Goal: Task Accomplishment & Management: Complete application form

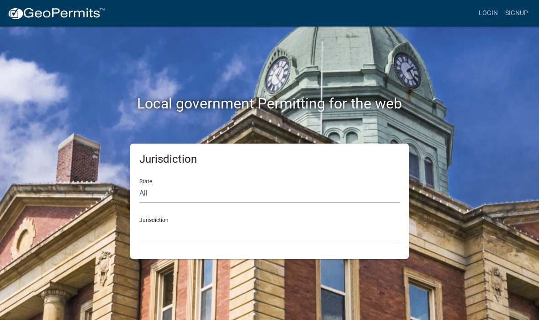
click at [168, 195] on select "All [US_STATE] [US_STATE] [US_STATE] [US_STATE] [US_STATE] [US_STATE] [US_STATE…" at bounding box center [269, 193] width 260 height 19
select select "[US_STATE]"
click at [228, 229] on select "[GEOGRAPHIC_DATA], [US_STATE] [GEOGRAPHIC_DATA], [US_STATE] [GEOGRAPHIC_DATA], …" at bounding box center [269, 232] width 260 height 19
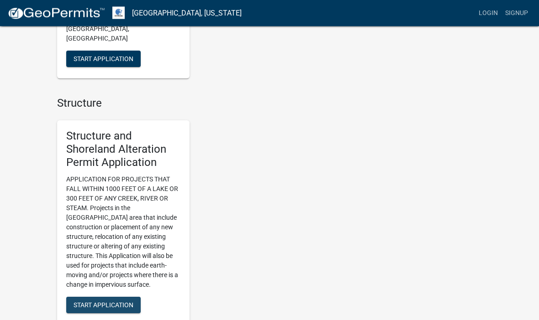
scroll to position [615, 0]
click at [107, 297] on button "Start Application" at bounding box center [103, 305] width 74 height 16
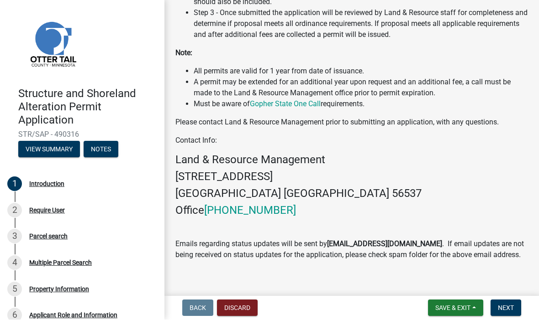
scroll to position [310, 0]
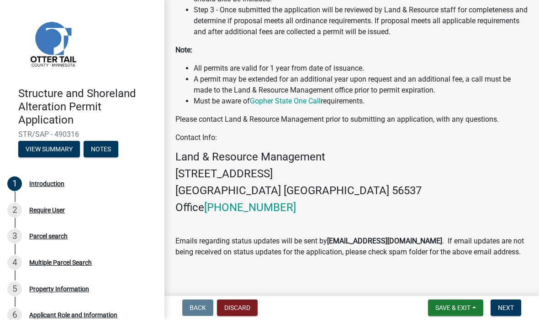
click at [512, 307] on span "Next" at bounding box center [505, 308] width 16 height 7
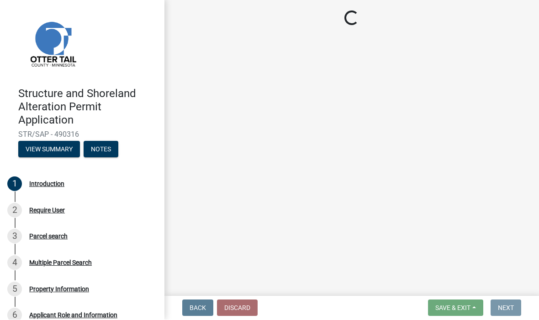
scroll to position [0, 0]
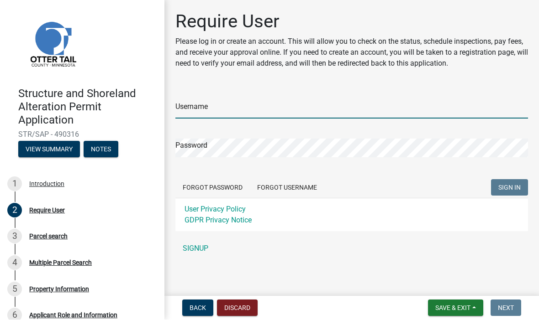
click at [283, 107] on input "Username" at bounding box center [351, 109] width 352 height 19
type input "Royschat"
click at [509, 188] on button "SIGN IN" at bounding box center [509, 188] width 37 height 16
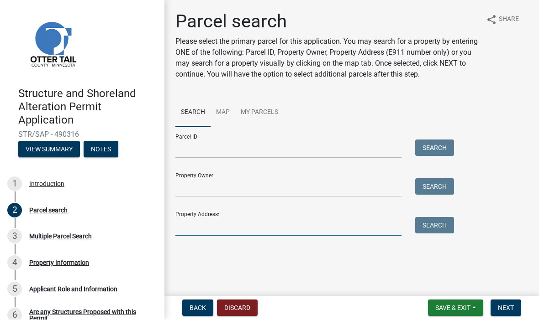
click at [249, 225] on input "Property Address:" at bounding box center [288, 227] width 226 height 19
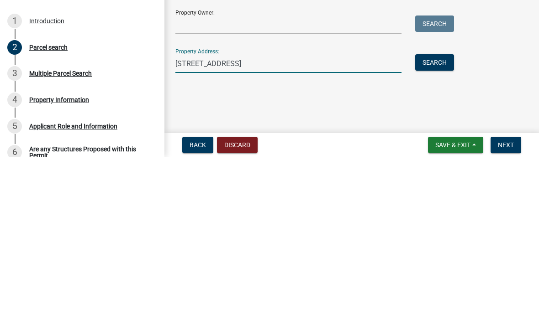
type input "[STREET_ADDRESS]"
click at [261, 179] on input "Property Owner:" at bounding box center [288, 188] width 226 height 19
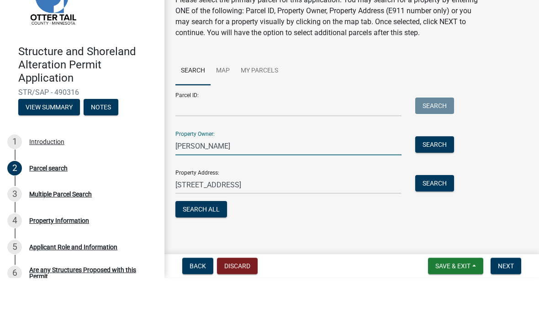
type input "[PERSON_NAME]"
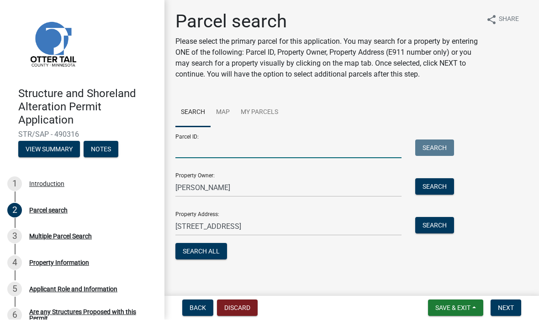
click at [236, 154] on input "Parcel ID:" at bounding box center [288, 149] width 226 height 19
click at [254, 146] on input "Parcel ID:" at bounding box center [288, 149] width 226 height 19
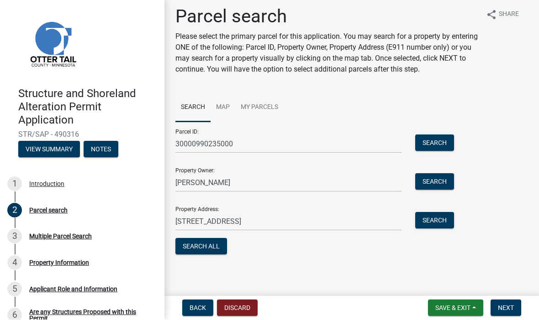
scroll to position [5, 0]
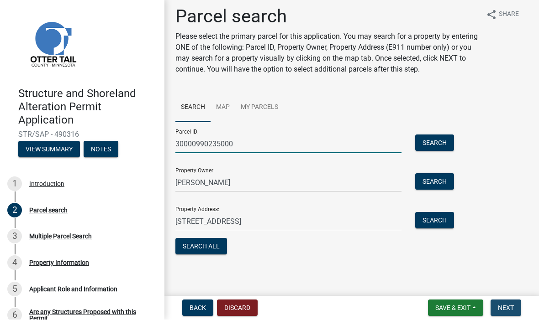
type input "30000990235000"
click at [507, 306] on span "Next" at bounding box center [505, 308] width 16 height 7
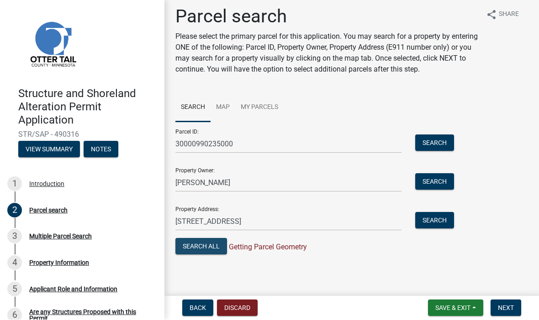
click at [212, 247] on button "Search All" at bounding box center [201, 247] width 52 height 16
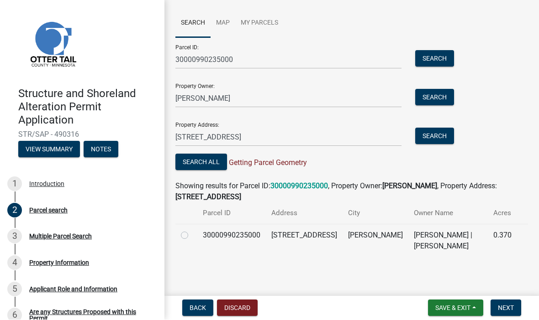
scroll to position [89, 0]
click at [192, 230] on label at bounding box center [192, 230] width 0 height 0
click at [192, 234] on input "radio" at bounding box center [195, 233] width 6 height 6
radio input "true"
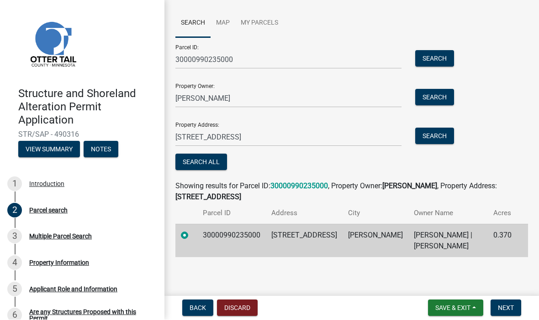
click at [512, 306] on span "Next" at bounding box center [505, 308] width 16 height 7
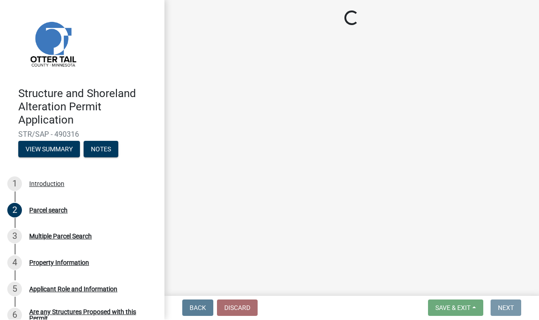
scroll to position [0, 0]
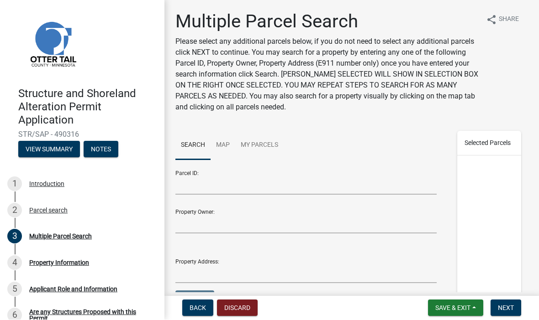
click at [511, 307] on span "Next" at bounding box center [505, 308] width 16 height 7
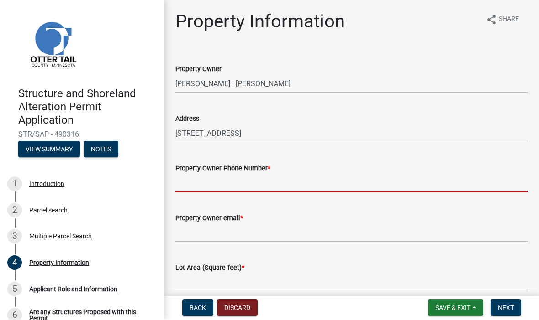
click at [300, 181] on input "Property Owner Phone Number *" at bounding box center [351, 183] width 352 height 19
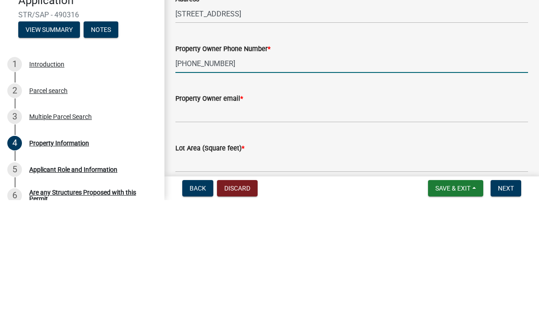
type input "[PHONE_NUMBER]"
click at [301, 224] on input "Property Owner email *" at bounding box center [351, 233] width 352 height 19
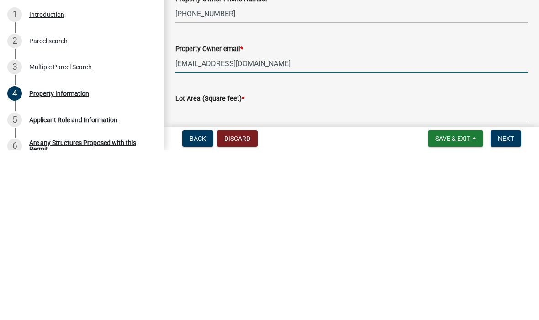
type input "[EMAIL_ADDRESS][DOMAIN_NAME]"
click at [241, 274] on input "text" at bounding box center [351, 283] width 352 height 19
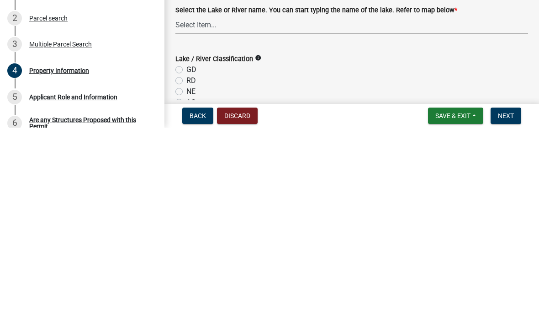
scroll to position [127, 0]
type input "15252"
click at [256, 246] on div "Lake / River Classification info" at bounding box center [351, 251] width 352 height 11
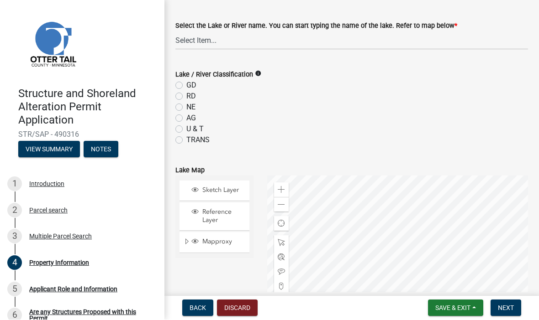
scroll to position [299, 0]
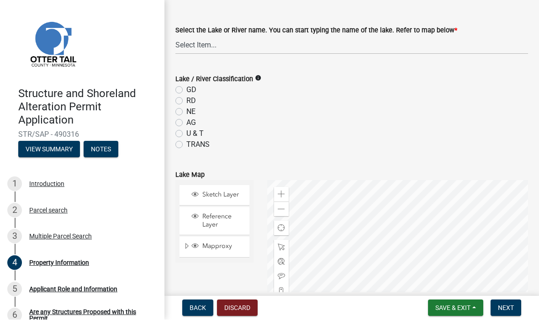
click at [186, 87] on label "GD" at bounding box center [191, 90] width 10 height 11
click at [186, 87] on input "GD" at bounding box center [189, 88] width 6 height 6
radio input "true"
click at [258, 44] on select "Select Item... None [PERSON_NAME] 56-031 [PERSON_NAME] 56-118 [PERSON_NAME] 56-…" at bounding box center [351, 45] width 352 height 19
select select "bebeee68-4fe0-4519-8d81-c2ce205cc4ba"
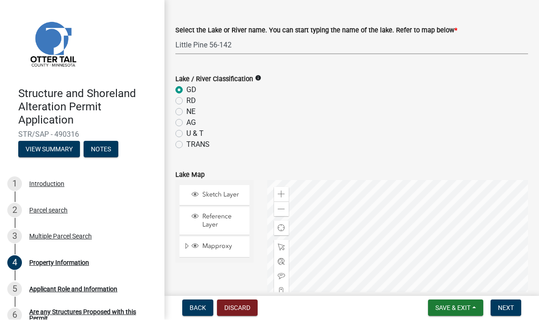
click at [509, 307] on span "Next" at bounding box center [505, 308] width 16 height 7
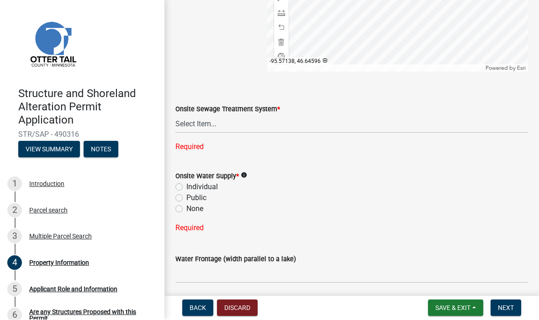
scroll to position [637, 0]
click at [187, 187] on label "Individual" at bounding box center [201, 186] width 31 height 11
click at [187, 187] on input "Individual" at bounding box center [189, 184] width 6 height 6
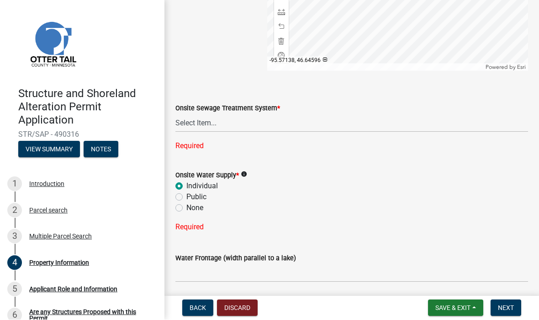
radio input "true"
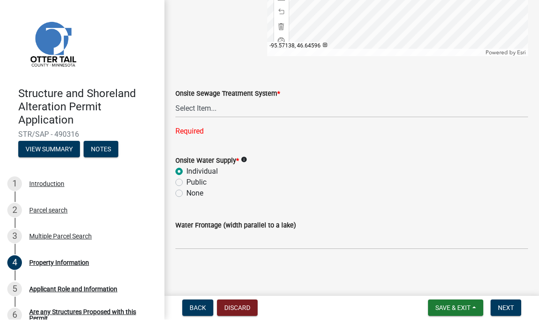
scroll to position [652, 0]
click at [242, 241] on input "Water Frontage (width parallel to a lake)" at bounding box center [351, 240] width 352 height 19
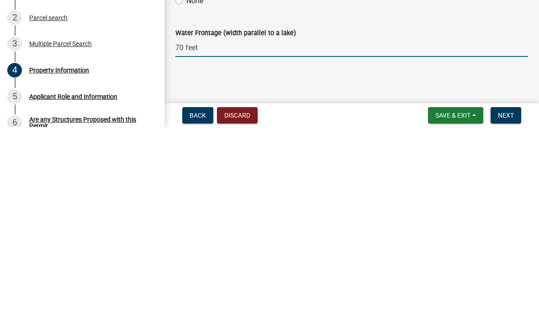
type input "70 feet"
click at [520, 300] on button "Next" at bounding box center [505, 308] width 31 height 16
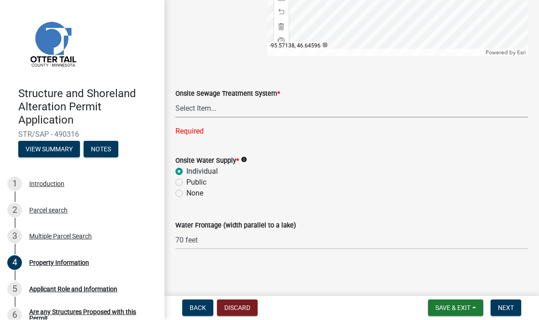
click at [244, 110] on select "Select Item... L&R Certificate of Compliance within 5yrs Compliance Inspection …" at bounding box center [351, 108] width 352 height 19
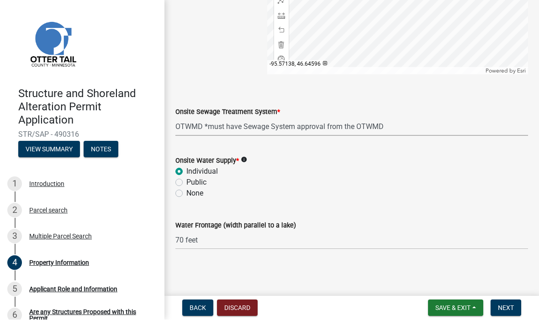
click at [339, 125] on select "Select Item... L&R Certificate of Compliance within 5yrs Compliance Inspection …" at bounding box center [351, 127] width 352 height 19
select select "9f52d7c9-96dd-4370-b810-ce091165f7c2"
click at [513, 306] on button "Next" at bounding box center [505, 308] width 31 height 16
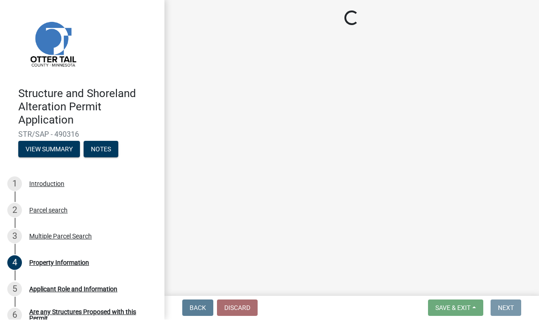
scroll to position [0, 0]
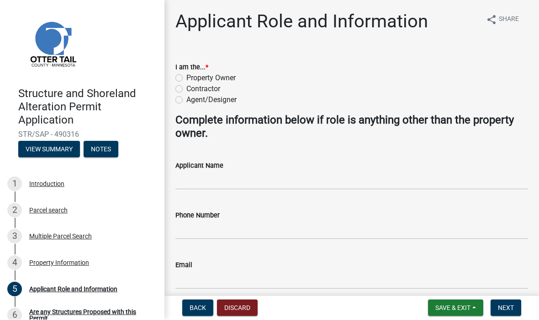
click at [186, 76] on label "Property Owner" at bounding box center [210, 78] width 49 height 11
click at [186, 76] on input "Property Owner" at bounding box center [189, 76] width 6 height 6
radio input "true"
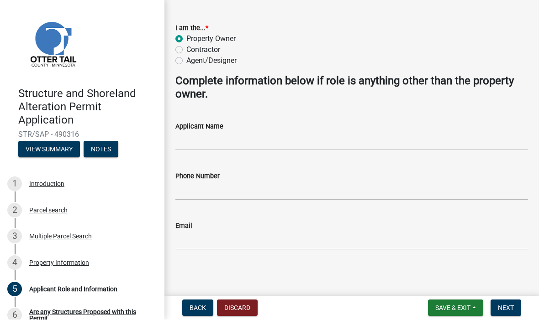
scroll to position [39, 0]
click at [510, 303] on button "Next" at bounding box center [505, 308] width 31 height 16
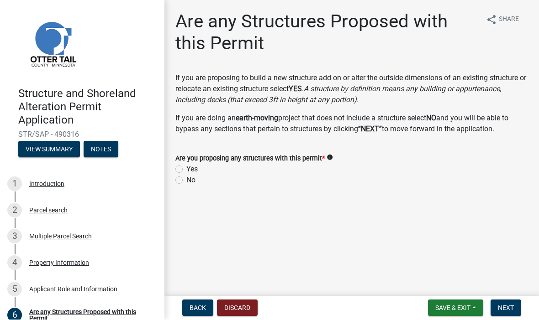
click at [186, 181] on label "No" at bounding box center [190, 180] width 9 height 11
click at [186, 181] on input "No" at bounding box center [189, 178] width 6 height 6
radio input "true"
click at [509, 313] on button "Next" at bounding box center [505, 308] width 31 height 16
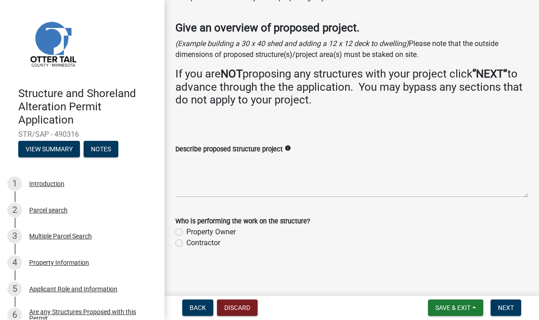
scroll to position [42, 0]
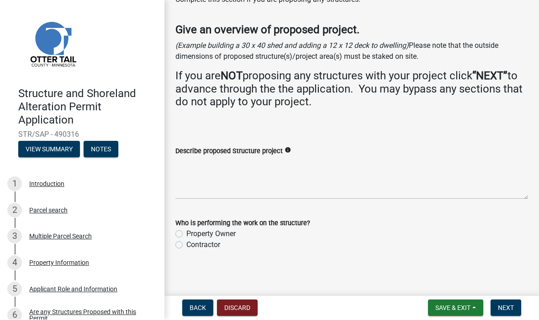
click at [184, 231] on div "Property Owner" at bounding box center [351, 234] width 352 height 11
click at [186, 233] on label "Property Owner" at bounding box center [210, 234] width 49 height 11
click at [186, 233] on input "Property Owner" at bounding box center [189, 232] width 6 height 6
radio input "true"
click at [241, 165] on textarea "Describe proposed Structure project" at bounding box center [351, 178] width 352 height 43
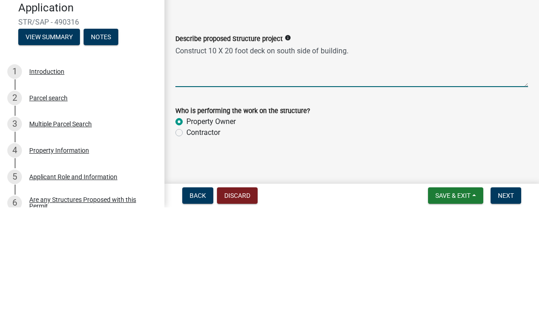
type textarea "Construct 10 X 20 foot deck on south side of building."
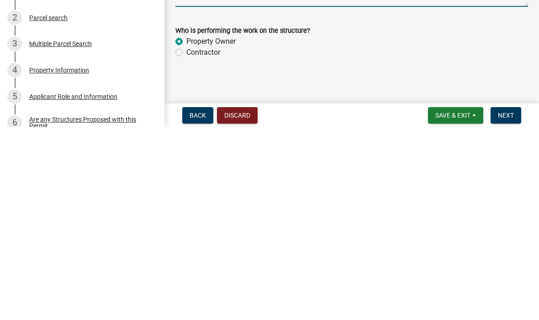
click at [505, 305] on span "Next" at bounding box center [505, 308] width 16 height 7
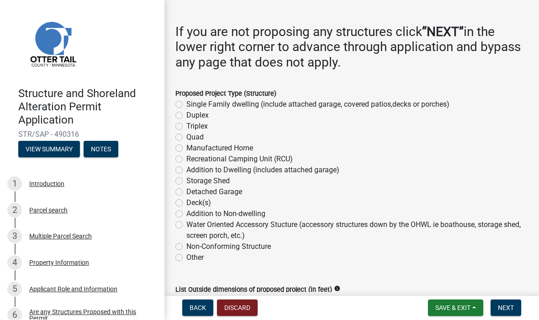
scroll to position [126, 0]
click at [186, 199] on label "Deck(s)" at bounding box center [198, 203] width 25 height 11
click at [186, 199] on input "Deck(s)" at bounding box center [189, 201] width 6 height 6
radio input "true"
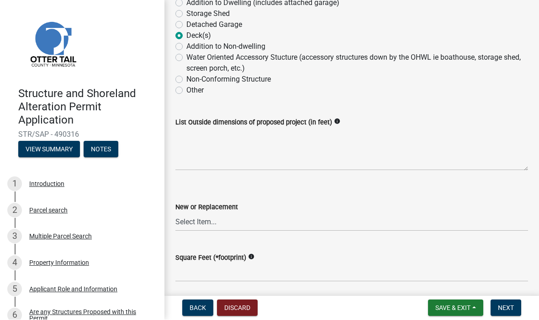
scroll to position [294, 0]
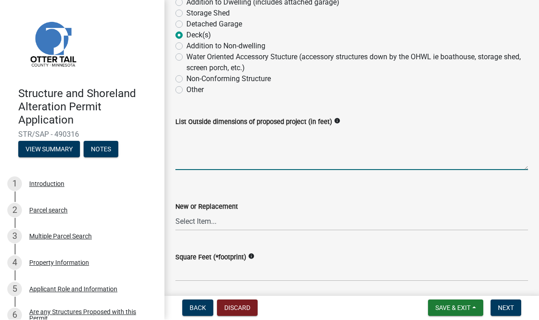
click at [212, 161] on textarea "List Outside dimensions of proposed project (in feet)" at bounding box center [351, 149] width 352 height 43
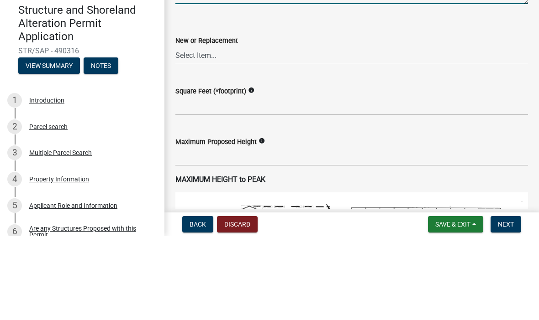
scroll to position [379, 0]
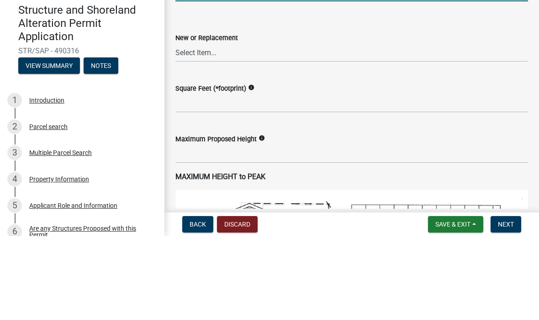
type textarea "10 X 20 foot deck"
click at [284, 127] on select "Select Item... New Replacement" at bounding box center [351, 136] width 352 height 19
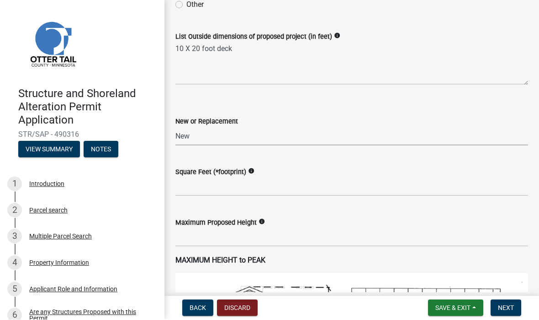
select select "c185e313-3403-4239-bd61-bb563c58a77a"
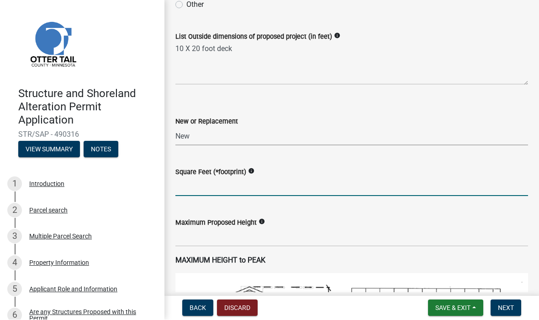
click at [298, 185] on input "text" at bounding box center [351, 187] width 352 height 19
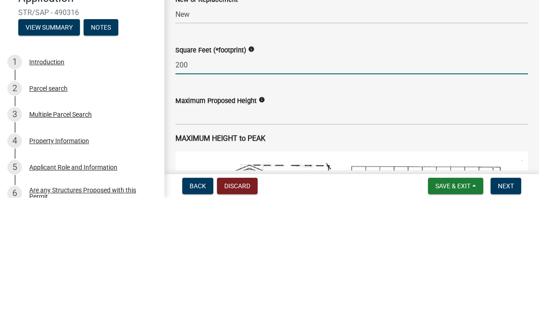
type input "200"
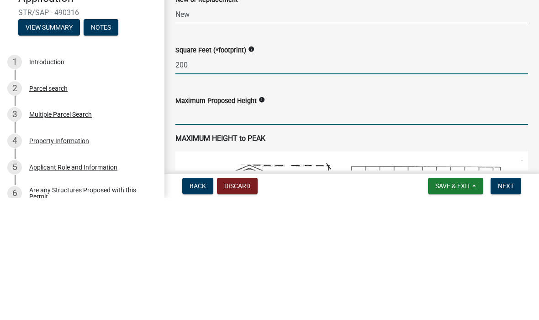
click at [303, 229] on input "text" at bounding box center [351, 238] width 352 height 19
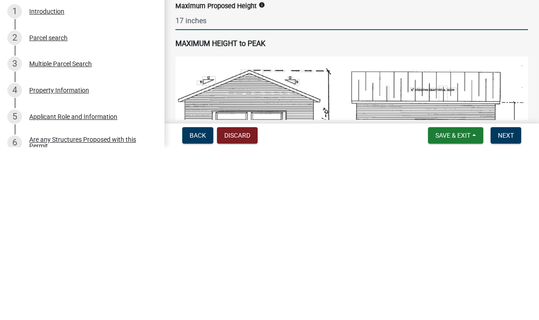
scroll to position [422, 0]
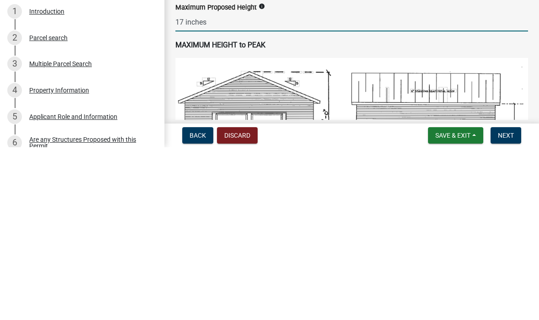
click at [337, 213] on div "MAXIMUM HEIGHT to PEAK" at bounding box center [351, 283] width 352 height 140
type input "17"
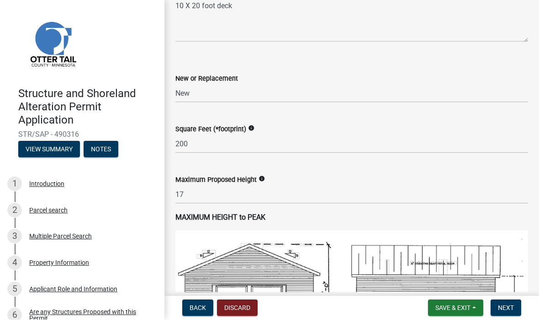
click at [311, 219] on p "MAXIMUM HEIGHT to PEAK" at bounding box center [351, 218] width 352 height 11
click at [268, 220] on p "MAXIMUM HEIGHT to PEAK" at bounding box center [351, 218] width 352 height 11
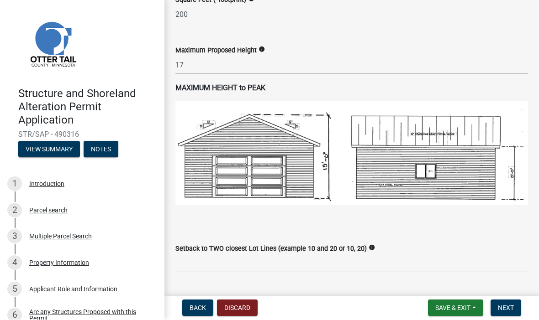
scroll to position [552, 0]
click at [518, 289] on div "Setback to Road Right of Way" at bounding box center [351, 301] width 352 height 42
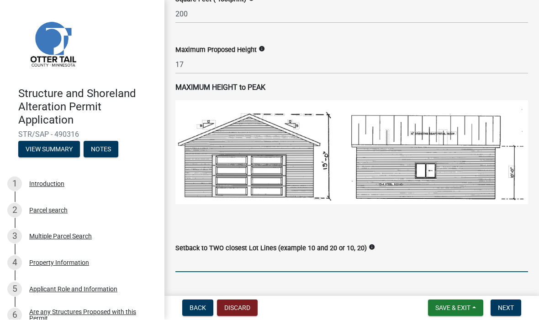
click at [205, 265] on input "Setback to TWO closest Lot Lines (example 10 and 20 or 10, 20)" at bounding box center [351, 263] width 352 height 19
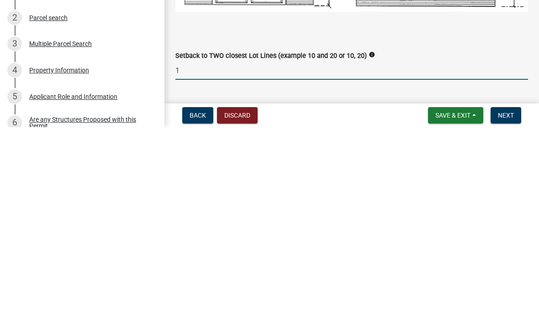
scroll to position [0, 0]
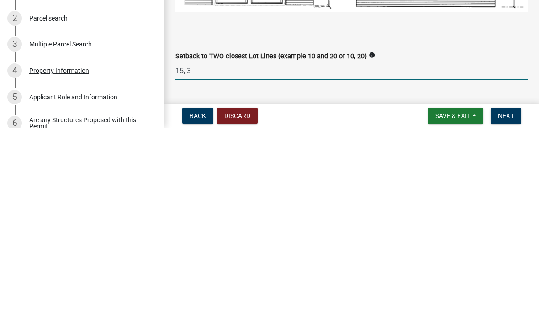
type input "15, 35"
click at [510, 300] on button "Next" at bounding box center [505, 308] width 31 height 16
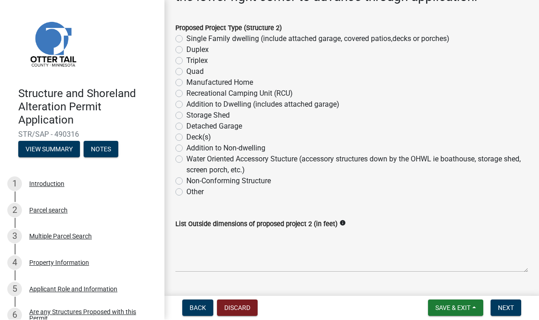
scroll to position [131, 0]
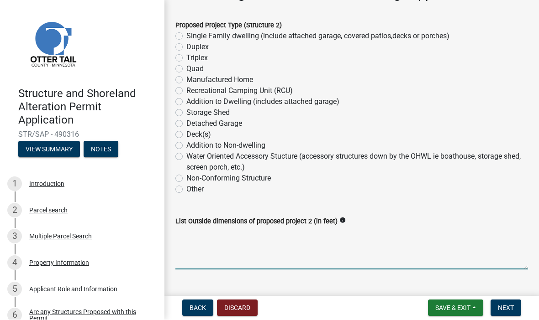
click at [263, 270] on textarea "List Outside dimensions of proposed project 2 (in feet)" at bounding box center [351, 248] width 352 height 43
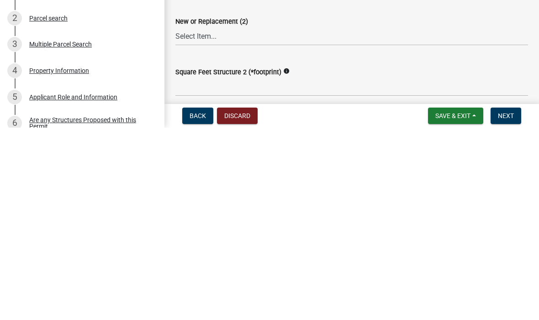
scroll to position [226, 0]
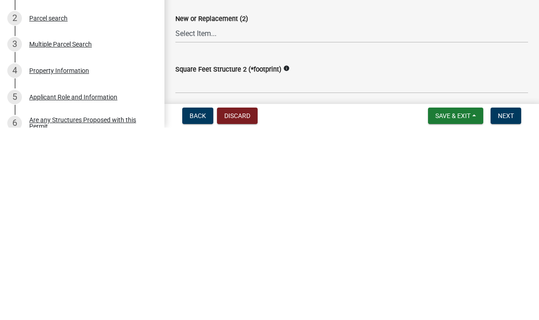
type textarea "Na"
click at [283, 217] on select "Select Item... New Replacement" at bounding box center [351, 226] width 352 height 19
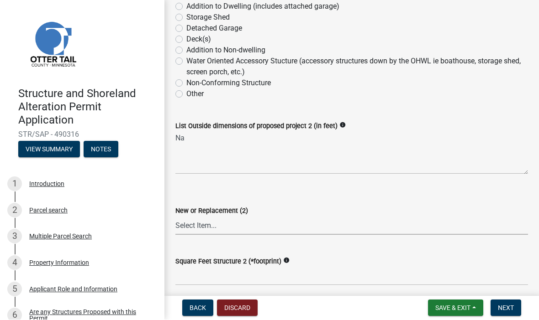
click at [236, 235] on select "Select Item... New Replacement" at bounding box center [351, 226] width 352 height 19
click at [256, 235] on select "Select Item... New Replacement" at bounding box center [351, 226] width 352 height 19
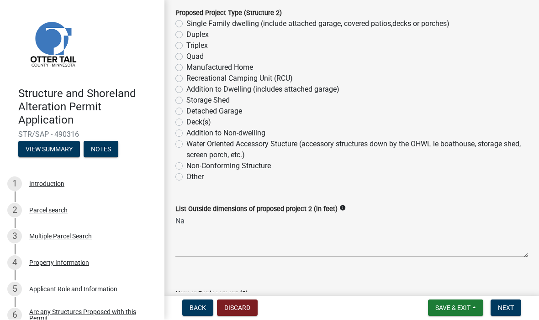
scroll to position [145, 0]
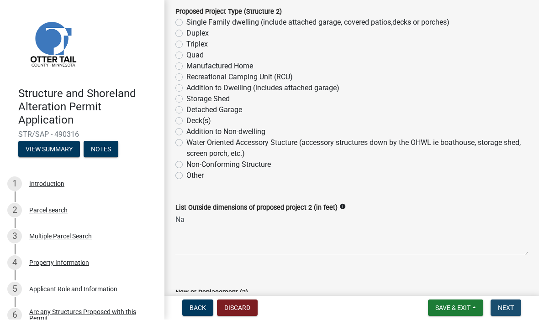
click at [508, 303] on button "Next" at bounding box center [505, 308] width 31 height 16
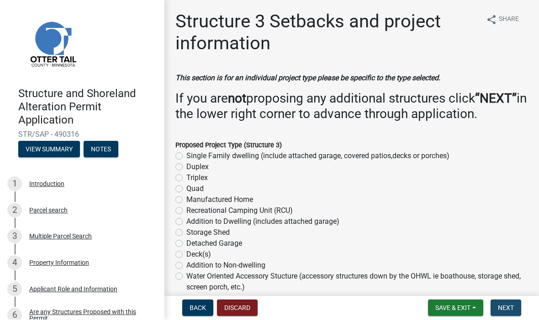
click at [510, 307] on span "Next" at bounding box center [505, 308] width 16 height 7
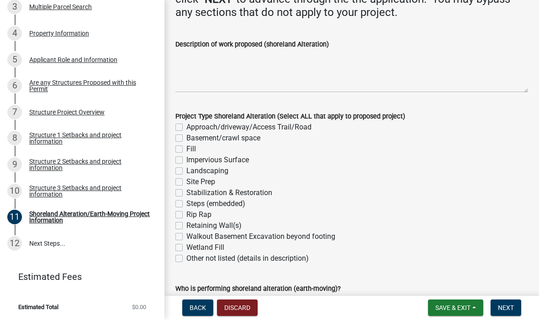
scroll to position [143, 0]
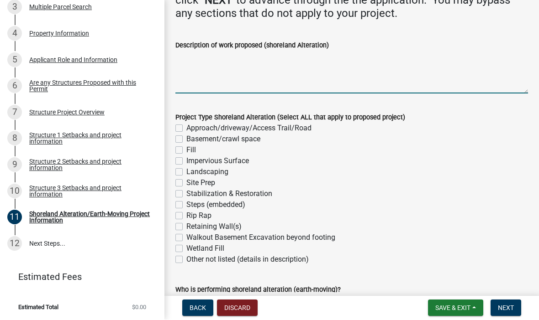
click at [249, 81] on textarea "Description of work proposed (shoreland Alteration)" at bounding box center [351, 72] width 352 height 43
type textarea "Na"
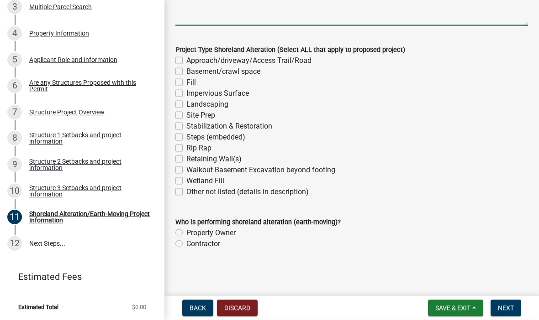
scroll to position [211, 0]
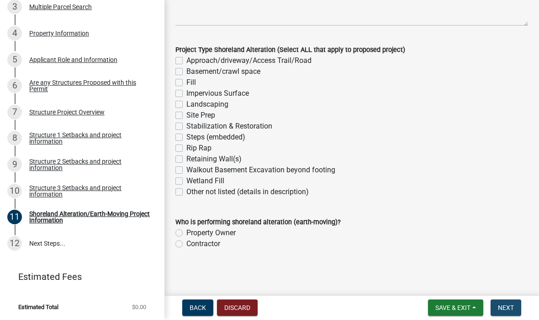
click at [513, 307] on span "Next" at bounding box center [505, 308] width 16 height 7
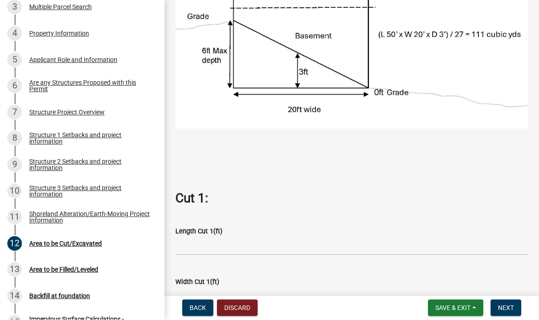
scroll to position [190, 0]
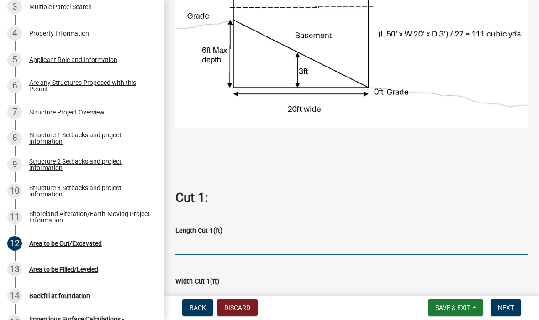
click at [274, 244] on input "text" at bounding box center [351, 246] width 352 height 19
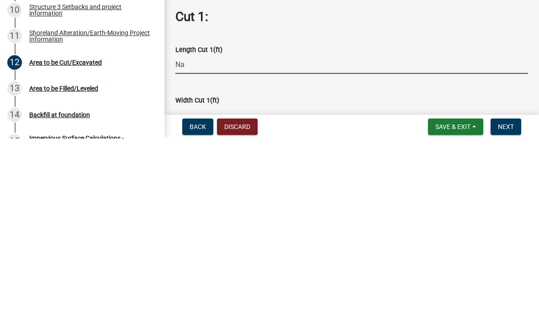
click at [271, 288] on input "text" at bounding box center [351, 297] width 352 height 19
type input "0"
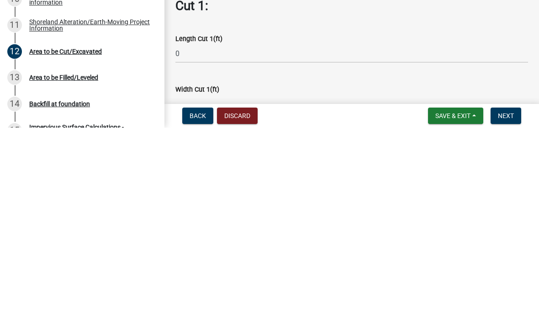
scroll to position [0, 0]
type input "0"
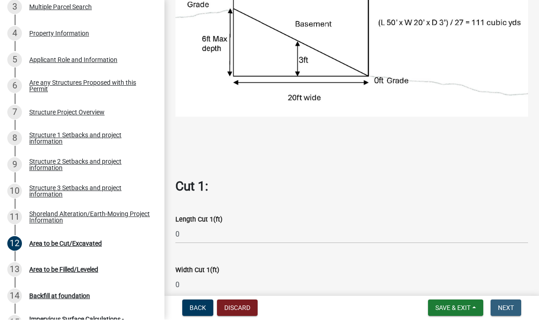
click at [512, 308] on span "Next" at bounding box center [505, 308] width 16 height 7
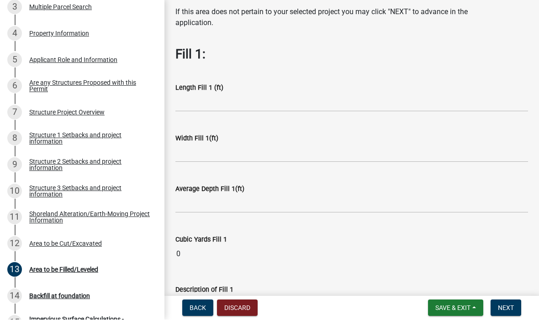
scroll to position [35, 0]
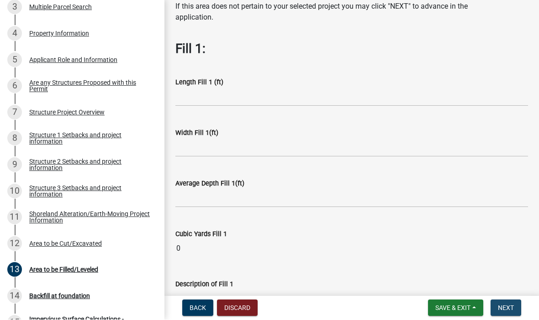
click at [513, 307] on button "Next" at bounding box center [505, 308] width 31 height 16
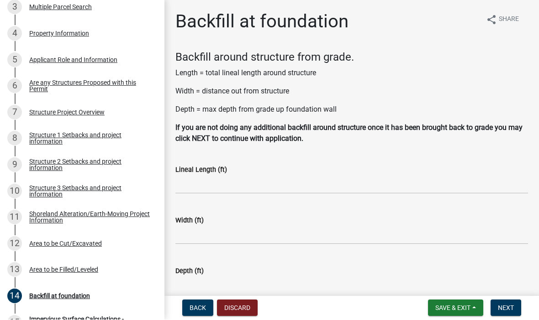
click at [508, 309] on span "Next" at bounding box center [505, 308] width 16 height 7
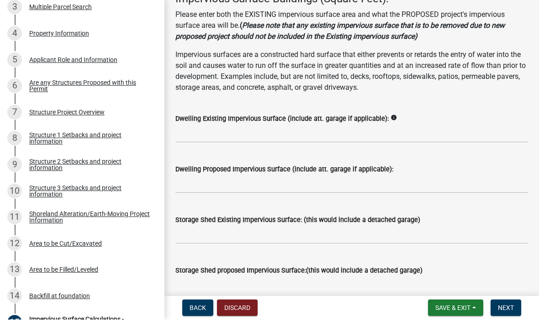
scroll to position [82, 0]
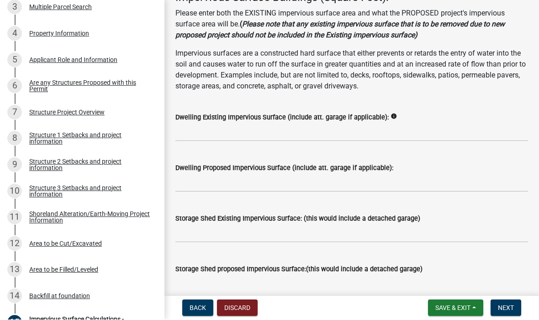
click at [509, 308] on span "Next" at bounding box center [505, 308] width 16 height 7
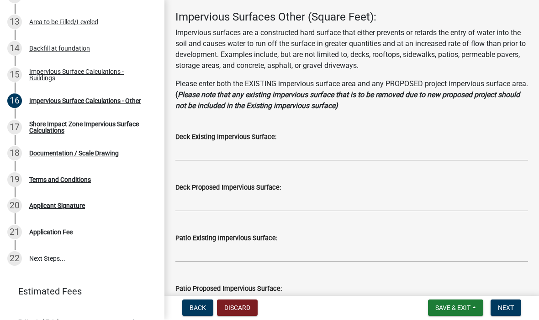
scroll to position [63, 0]
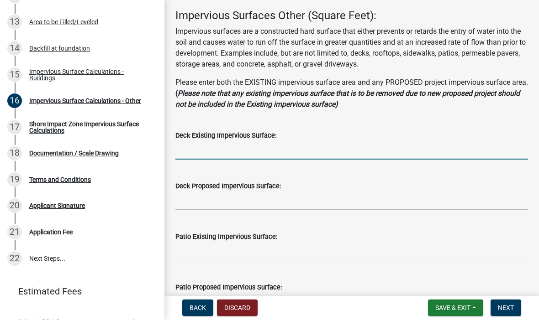
click at [269, 152] on input "text" at bounding box center [351, 150] width 352 height 19
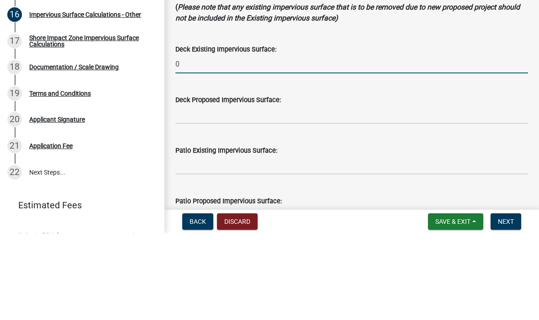
type input "0"
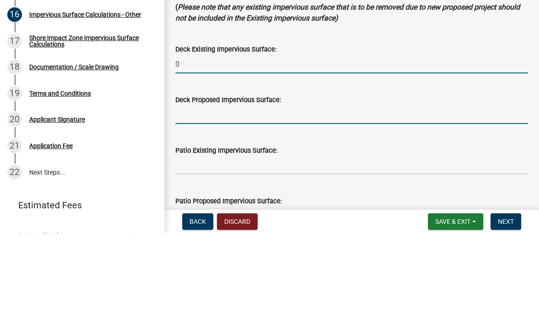
click at [249, 192] on input "text" at bounding box center [351, 201] width 352 height 19
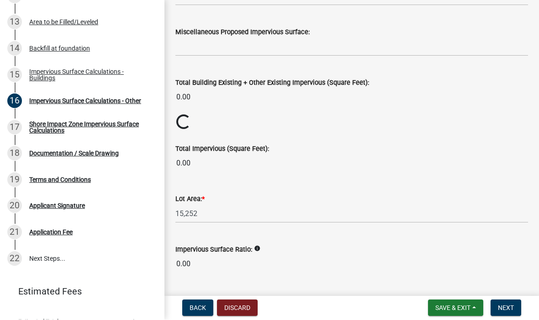
scroll to position [1029, 0]
type input "400"
click at [195, 99] on input "0.00" at bounding box center [351, 97] width 352 height 18
click at [287, 89] on input "0.00" at bounding box center [351, 97] width 352 height 18
click at [286, 99] on input "0.00" at bounding box center [351, 97] width 352 height 18
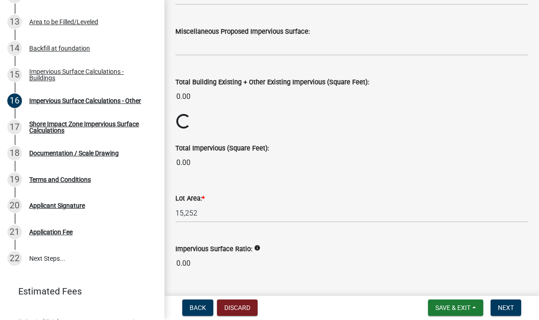
click at [276, 118] on div "Loading..." at bounding box center [351, 123] width 366 height 16
click at [194, 99] on input "0.00" at bounding box center [351, 97] width 352 height 18
click at [203, 170] on input "0.00" at bounding box center [351, 163] width 352 height 18
click at [249, 128] on div "Loading..." at bounding box center [351, 123] width 366 height 16
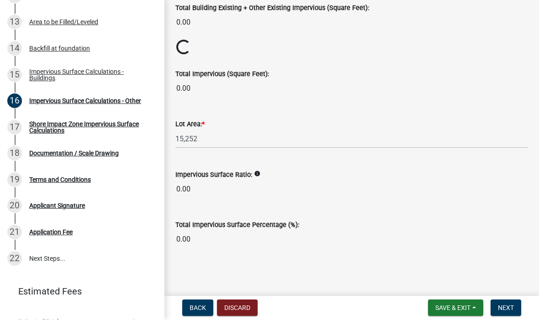
scroll to position [1103, 0]
click at [516, 308] on button "Next" at bounding box center [505, 308] width 31 height 16
click at [187, 47] on div "Loading..." at bounding box center [184, 48] width 18 height 18
click at [455, 306] on span "Save & Exit" at bounding box center [452, 308] width 35 height 7
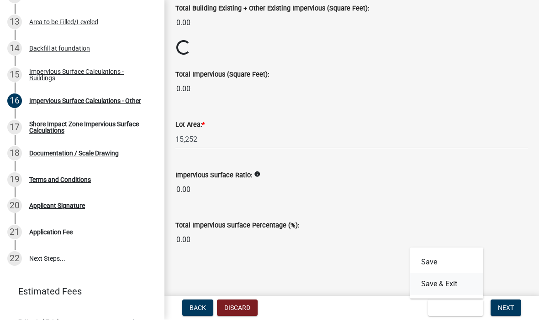
click at [451, 287] on button "Save & Exit" at bounding box center [446, 285] width 73 height 22
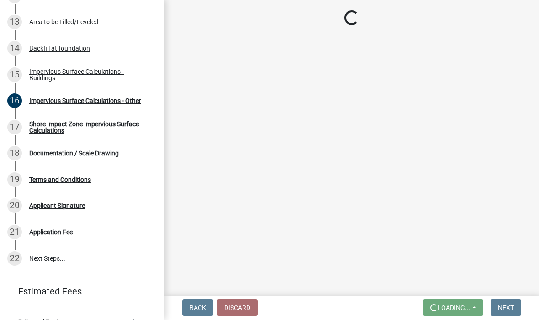
scroll to position [0, 0]
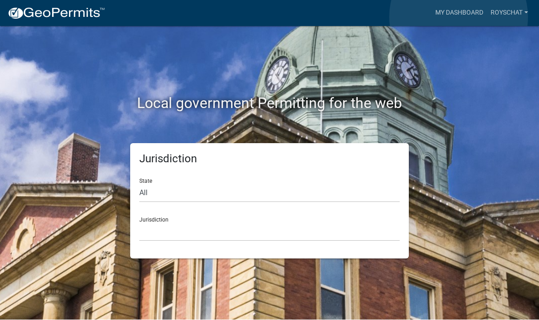
click at [459, 17] on link "My Dashboard" at bounding box center [458, 13] width 55 height 17
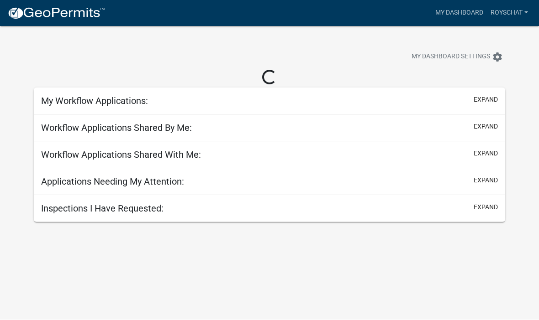
scroll to position [0, 0]
